Goal: Obtain resource: Download file/media

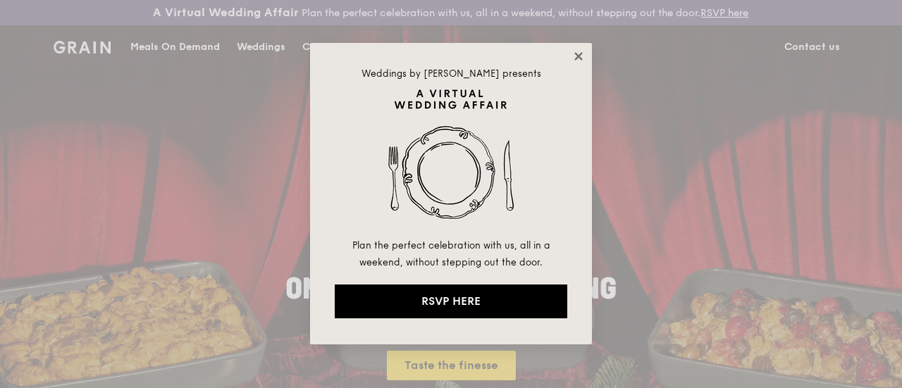
click at [575, 59] on icon at bounding box center [578, 56] width 8 height 8
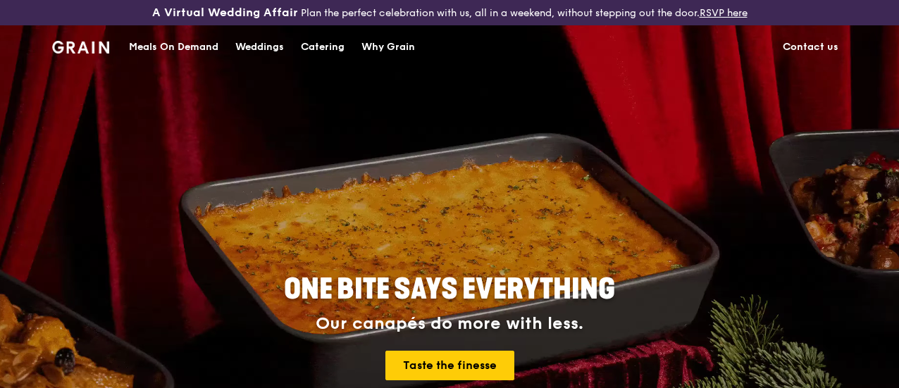
click at [314, 52] on div "Catering" at bounding box center [323, 47] width 44 height 42
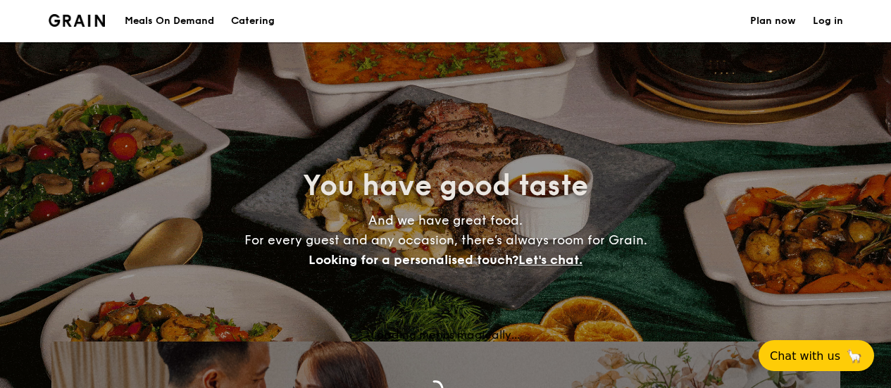
select select
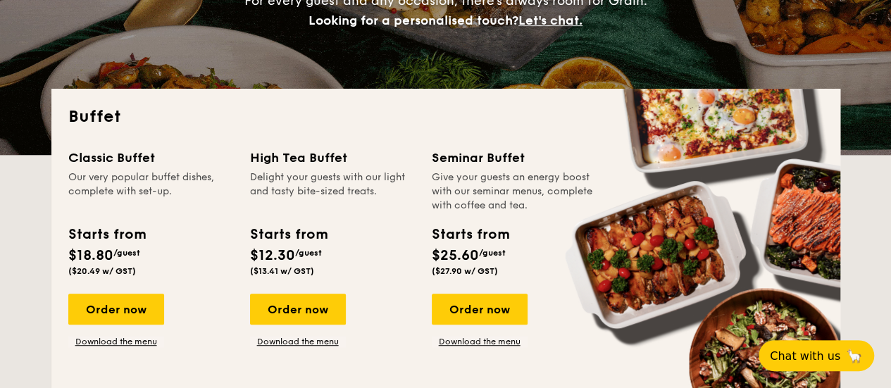
scroll to position [249, 0]
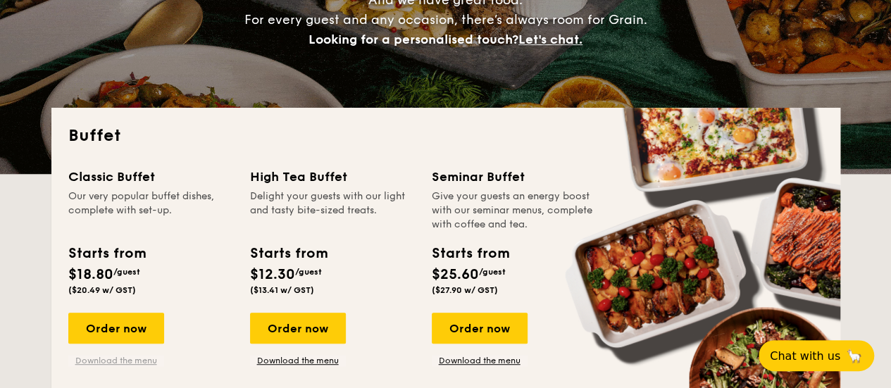
click at [141, 366] on link "Download the menu" at bounding box center [116, 360] width 96 height 11
